Goal: Transaction & Acquisition: Download file/media

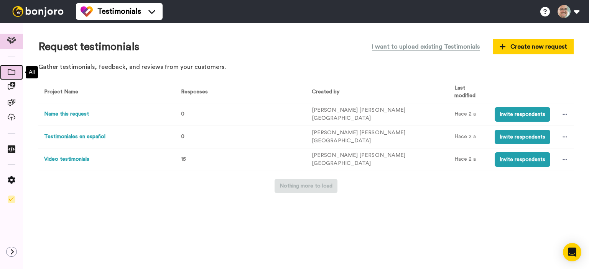
click at [16, 72] on span at bounding box center [11, 73] width 23 height 8
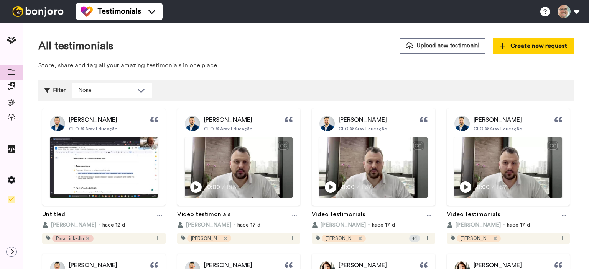
scroll to position [225, 0]
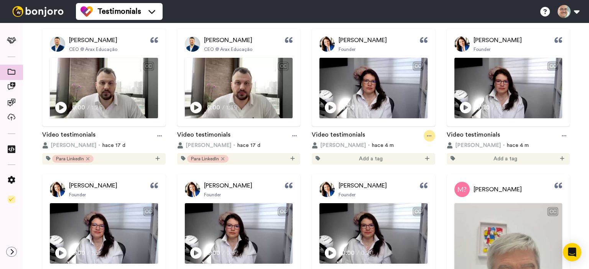
click at [433, 138] on div at bounding box center [430, 136] width 12 height 12
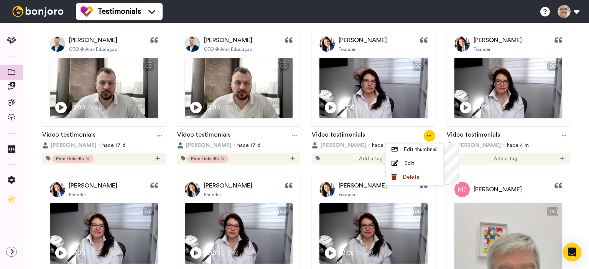
click at [391, 135] on div "Video testimonials" at bounding box center [373, 136] width 123 height 12
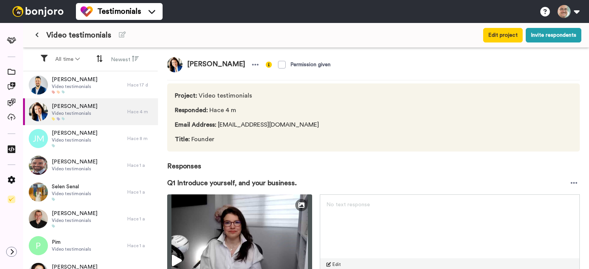
scroll to position [125, 0]
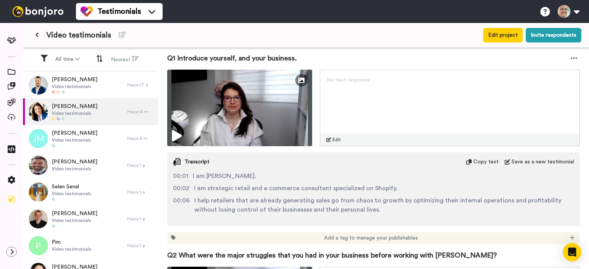
click at [485, 161] on span "Copy text" at bounding box center [485, 162] width 25 height 8
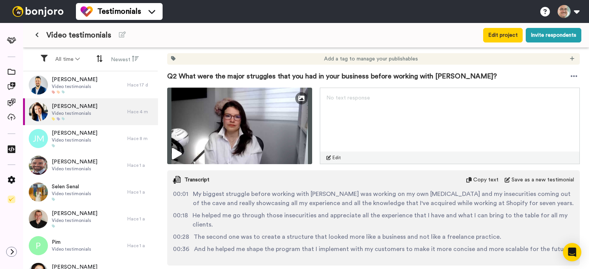
scroll to position [313, 0]
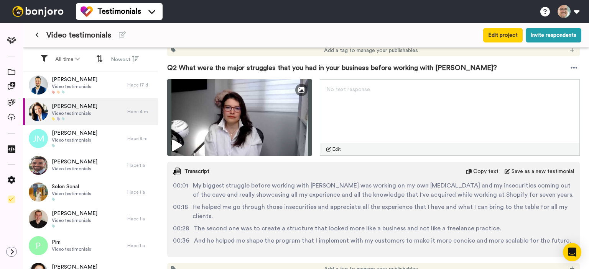
click at [488, 169] on span "Copy text" at bounding box center [485, 172] width 25 height 8
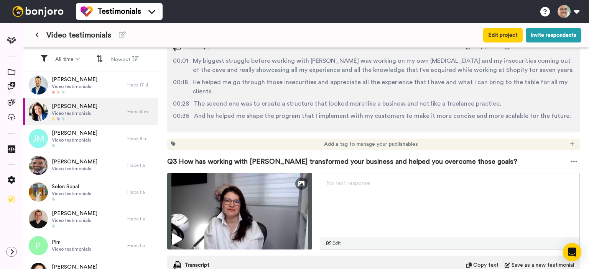
scroll to position [500, 0]
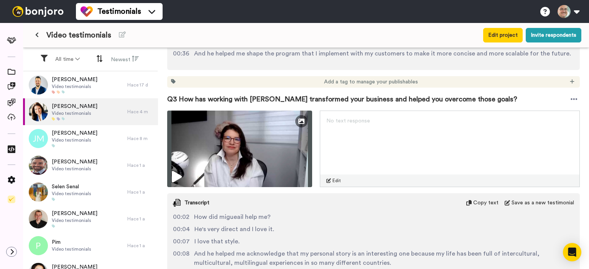
click at [482, 202] on span "Copy text" at bounding box center [485, 203] width 25 height 8
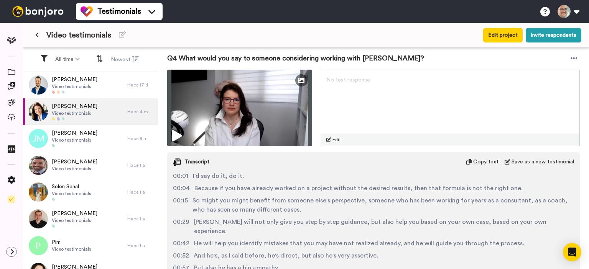
scroll to position [813, 0]
click at [483, 162] on span "Copy text" at bounding box center [485, 162] width 25 height 8
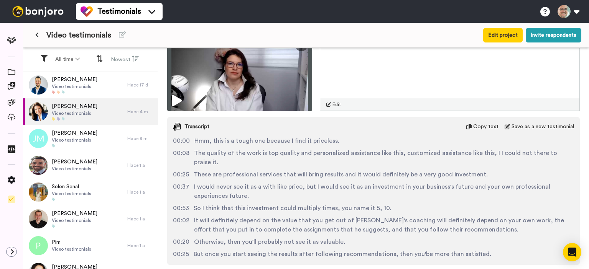
scroll to position [1126, 0]
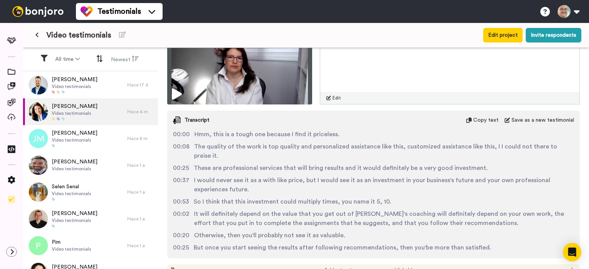
click at [482, 117] on span "Copy text" at bounding box center [485, 121] width 25 height 8
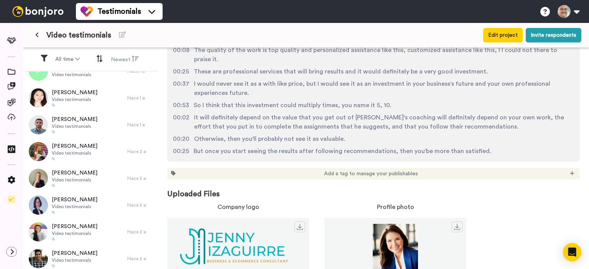
scroll to position [203, 0]
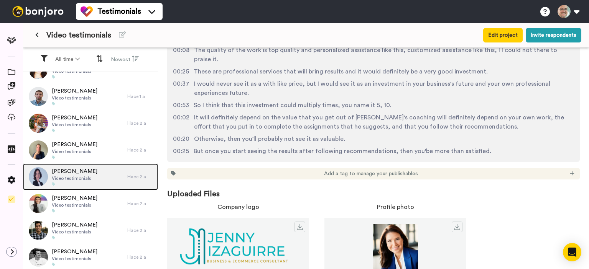
click at [70, 173] on span "Paola Manca" at bounding box center [75, 172] width 46 height 8
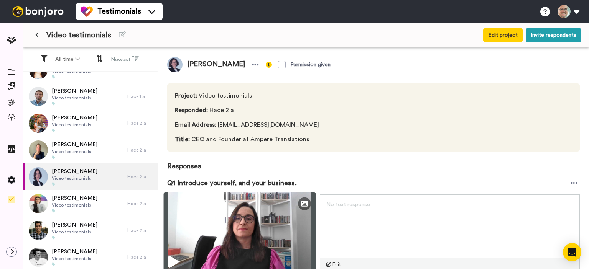
click at [253, 226] on img at bounding box center [240, 233] width 152 height 81
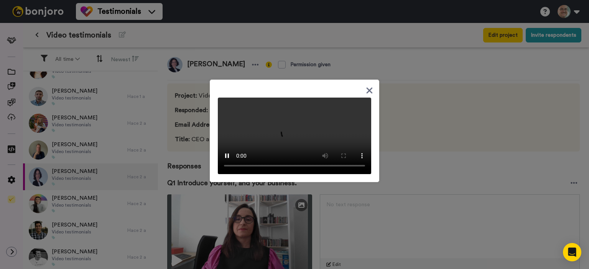
click at [373, 86] on icon at bounding box center [369, 91] width 7 height 10
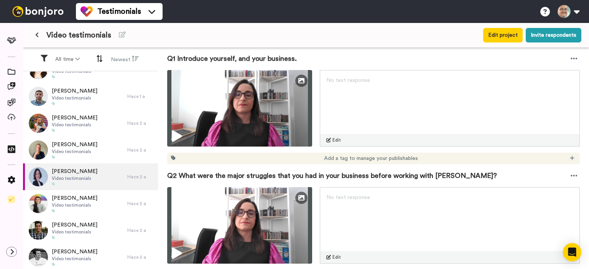
scroll to position [125, 0]
click at [570, 58] on div at bounding box center [574, 59] width 12 height 12
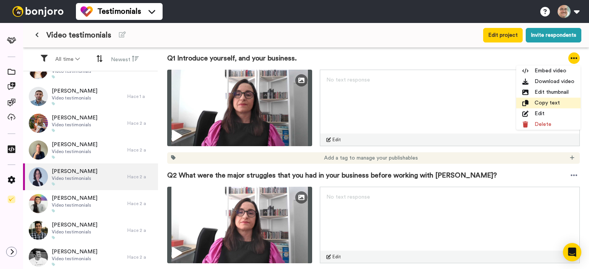
click at [546, 102] on li "Copy text" at bounding box center [548, 103] width 64 height 11
click at [472, 86] on div "No text response Edit" at bounding box center [450, 108] width 260 height 77
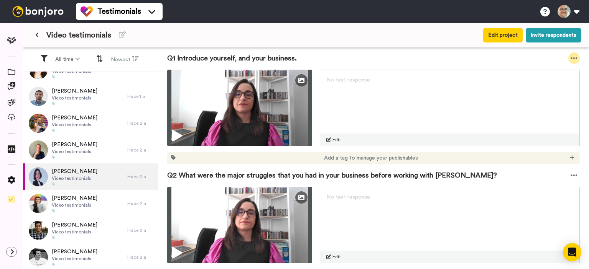
click at [575, 54] on icon at bounding box center [573, 58] width 7 height 8
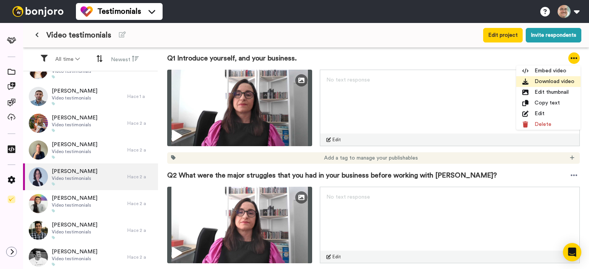
click at [536, 82] on li "Download video" at bounding box center [548, 81] width 64 height 11
click at [572, 175] on icon at bounding box center [573, 176] width 7 height 8
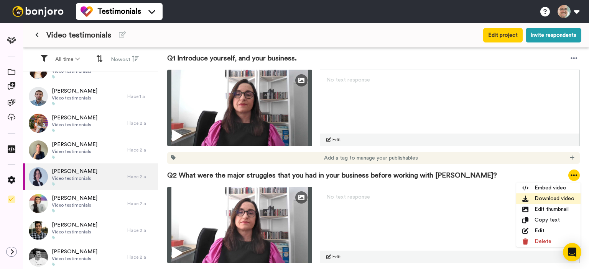
click at [542, 200] on li "Download video" at bounding box center [548, 199] width 64 height 11
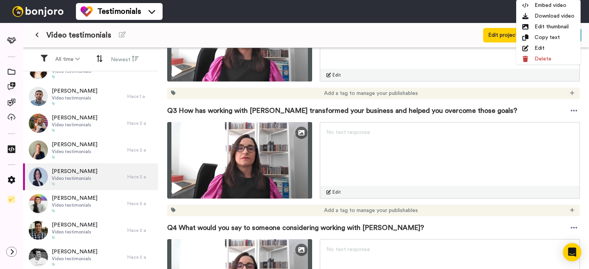
scroll to position [313, 0]
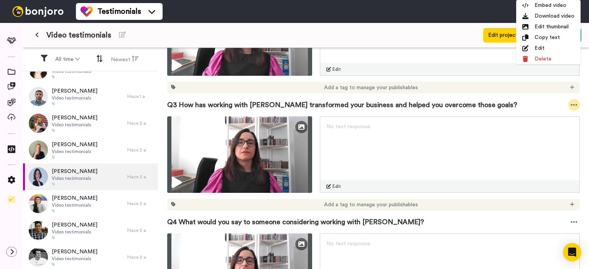
click at [572, 104] on icon at bounding box center [573, 105] width 7 height 8
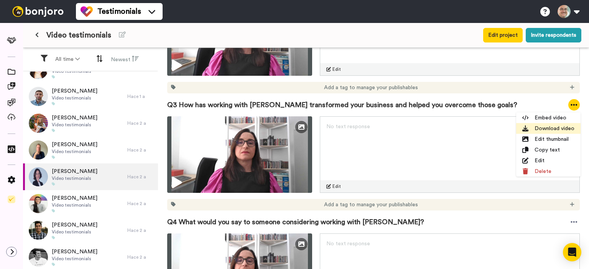
click at [562, 130] on li "Download video" at bounding box center [548, 128] width 64 height 11
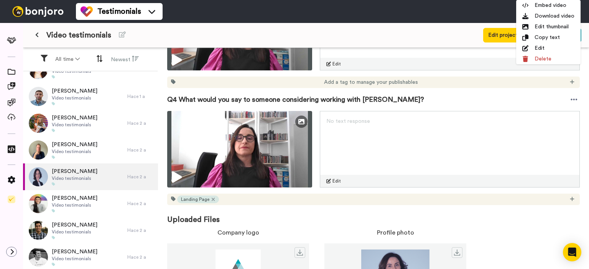
scroll to position [438, 0]
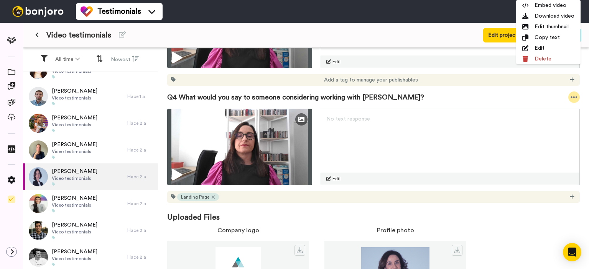
click at [576, 96] on icon at bounding box center [573, 98] width 7 height 8
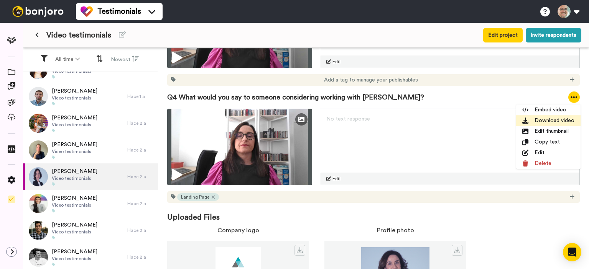
click at [554, 122] on li "Download video" at bounding box center [548, 120] width 64 height 11
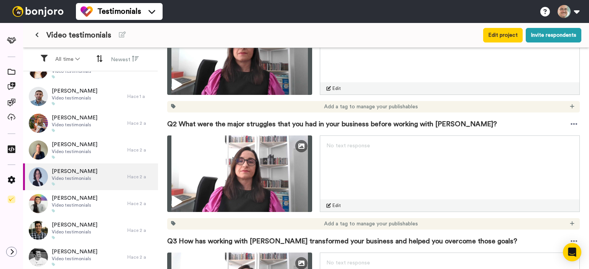
scroll to position [164, 0]
